Goal: Find specific page/section: Find specific page/section

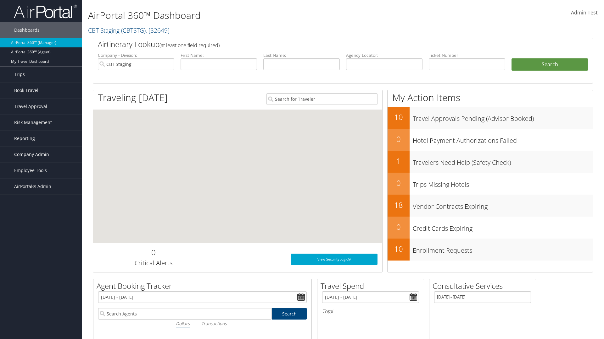
click at [41, 155] on span "Company Admin" at bounding box center [31, 155] width 35 height 16
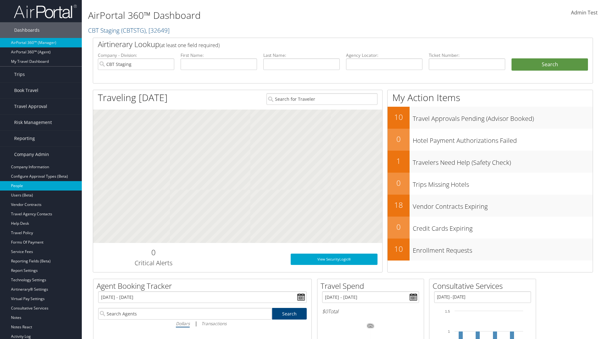
click at [41, 186] on link "People" at bounding box center [41, 185] width 82 height 9
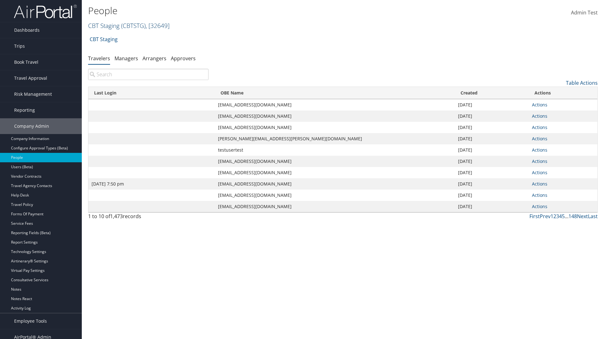
click at [104, 25] on link "CBT Staging ( CBTSTG ) , [ 32649 ]" at bounding box center [128, 25] width 81 height 8
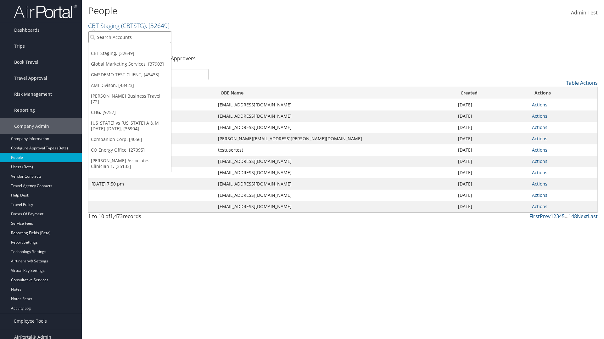
click at [130, 37] on input "search" at bounding box center [129, 37] width 83 height 12
type input "Global Marketing Services"
click at [135, 49] on div "Global Marketing Services (301946), [37903]" at bounding box center [135, 49] width 101 height 6
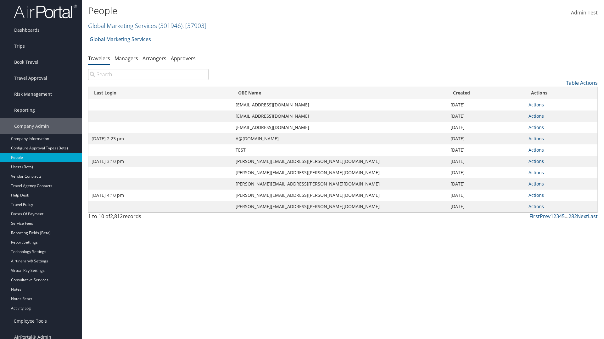
click at [148, 74] on input "search" at bounding box center [148, 74] width 120 height 11
type input "Sep 17, 2020 2:23 pm"
